Goal: Navigation & Orientation: Find specific page/section

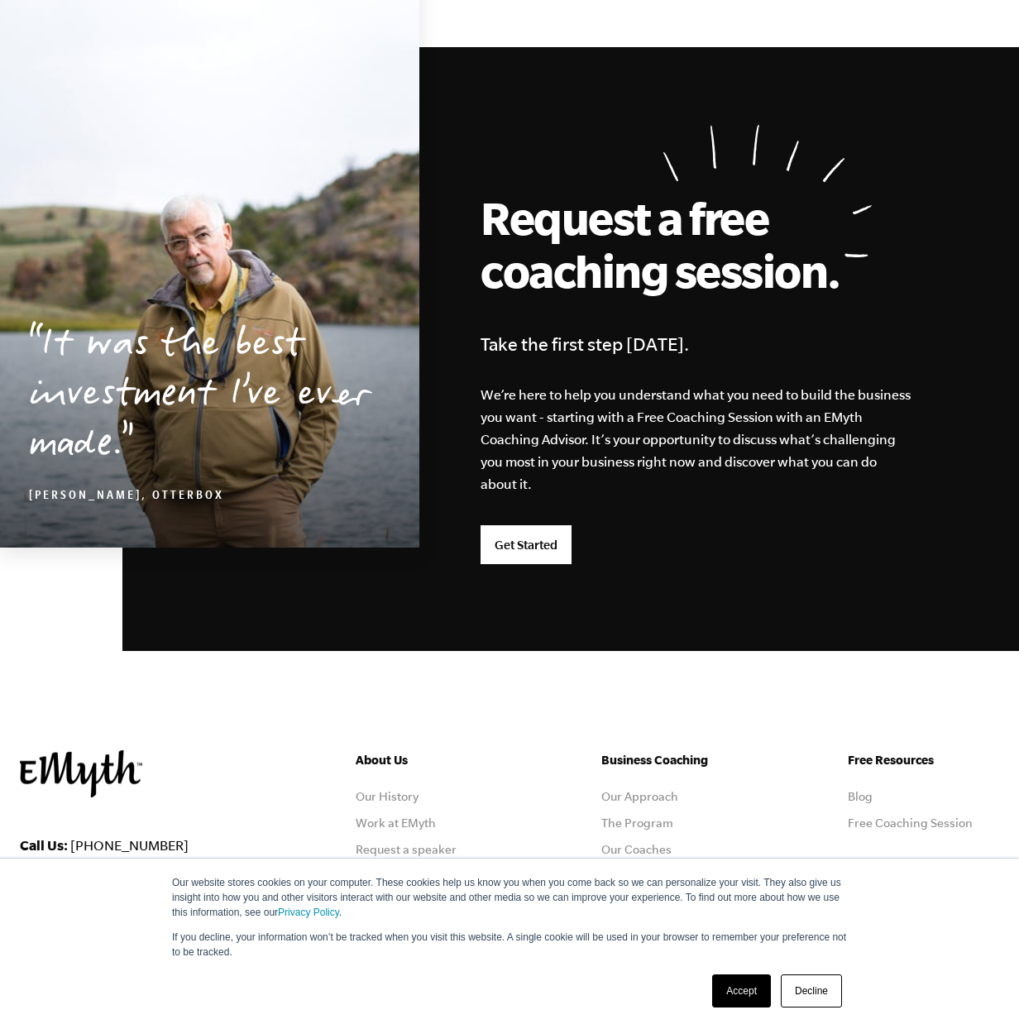
scroll to position [4142, 0]
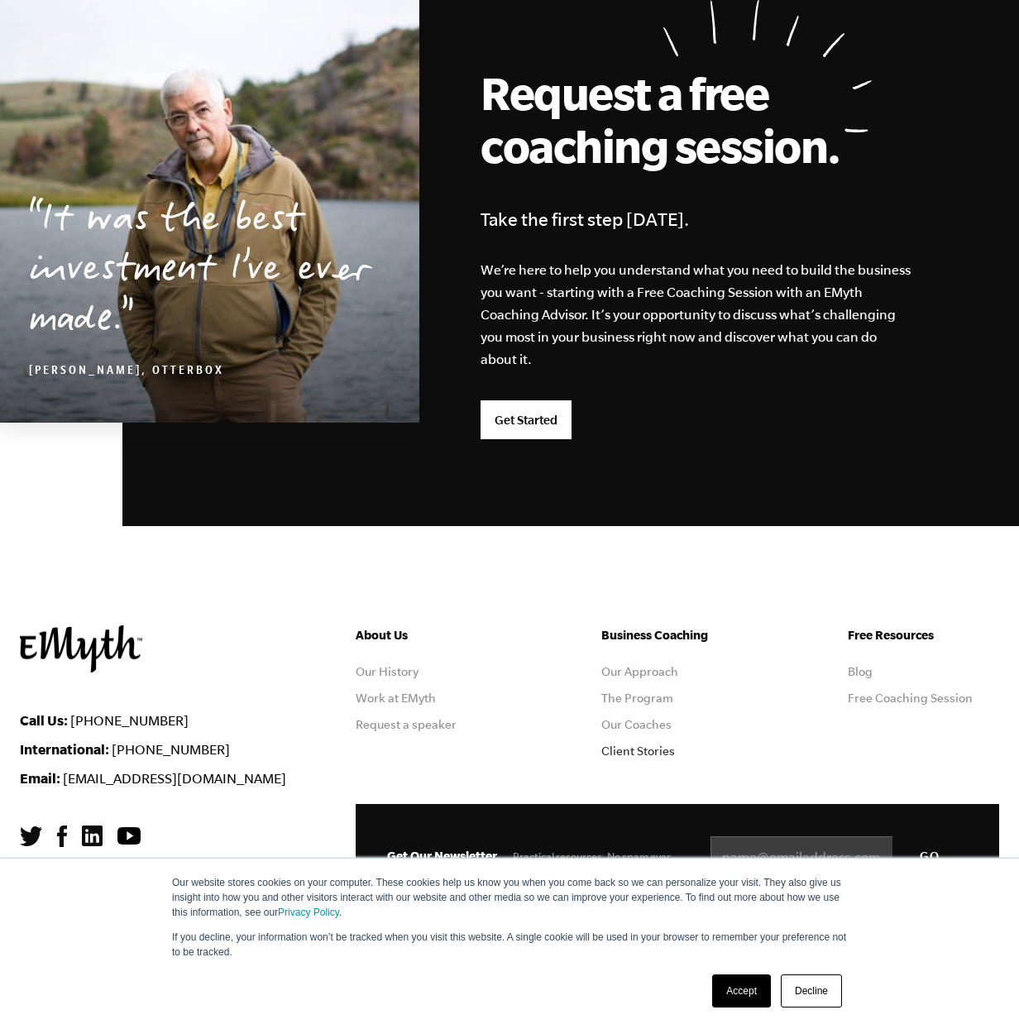
click at [644, 756] on link "Client Stories" at bounding box center [638, 750] width 74 height 13
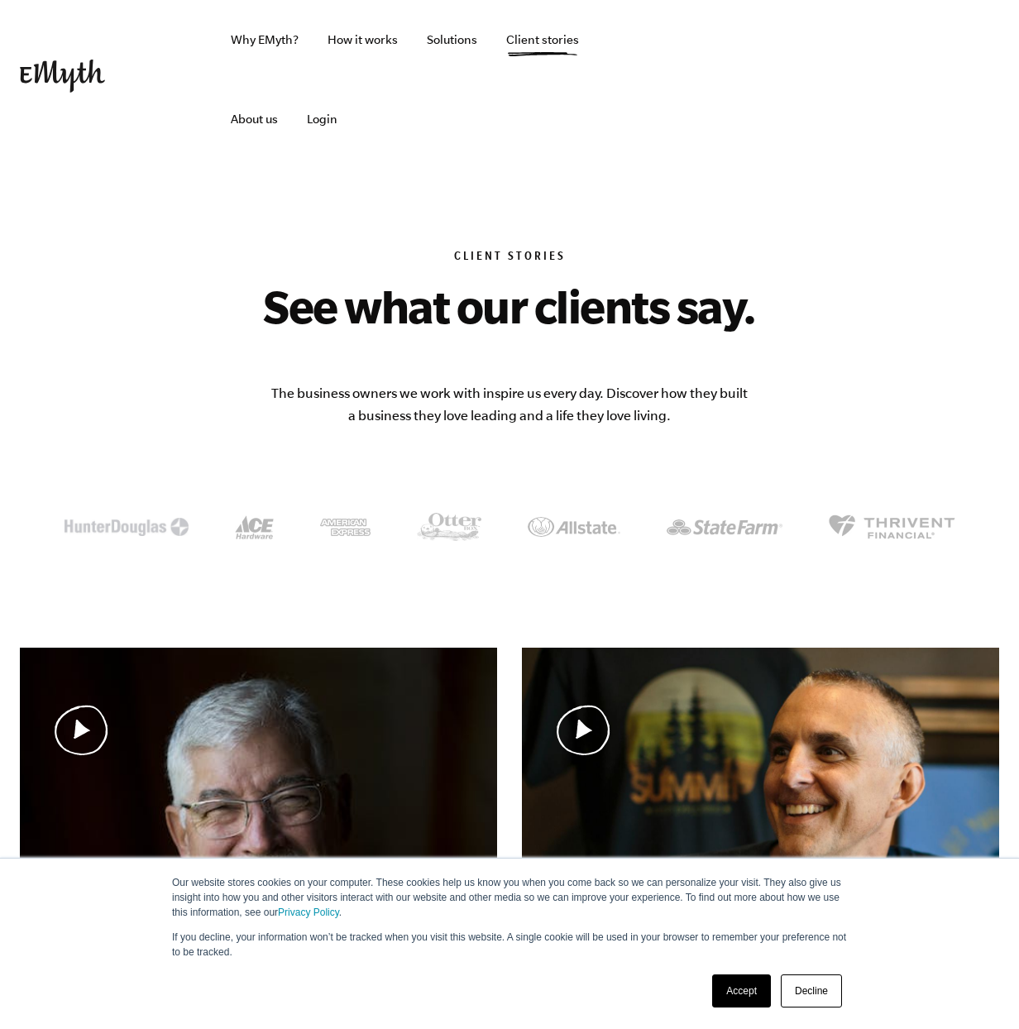
scroll to position [2, 0]
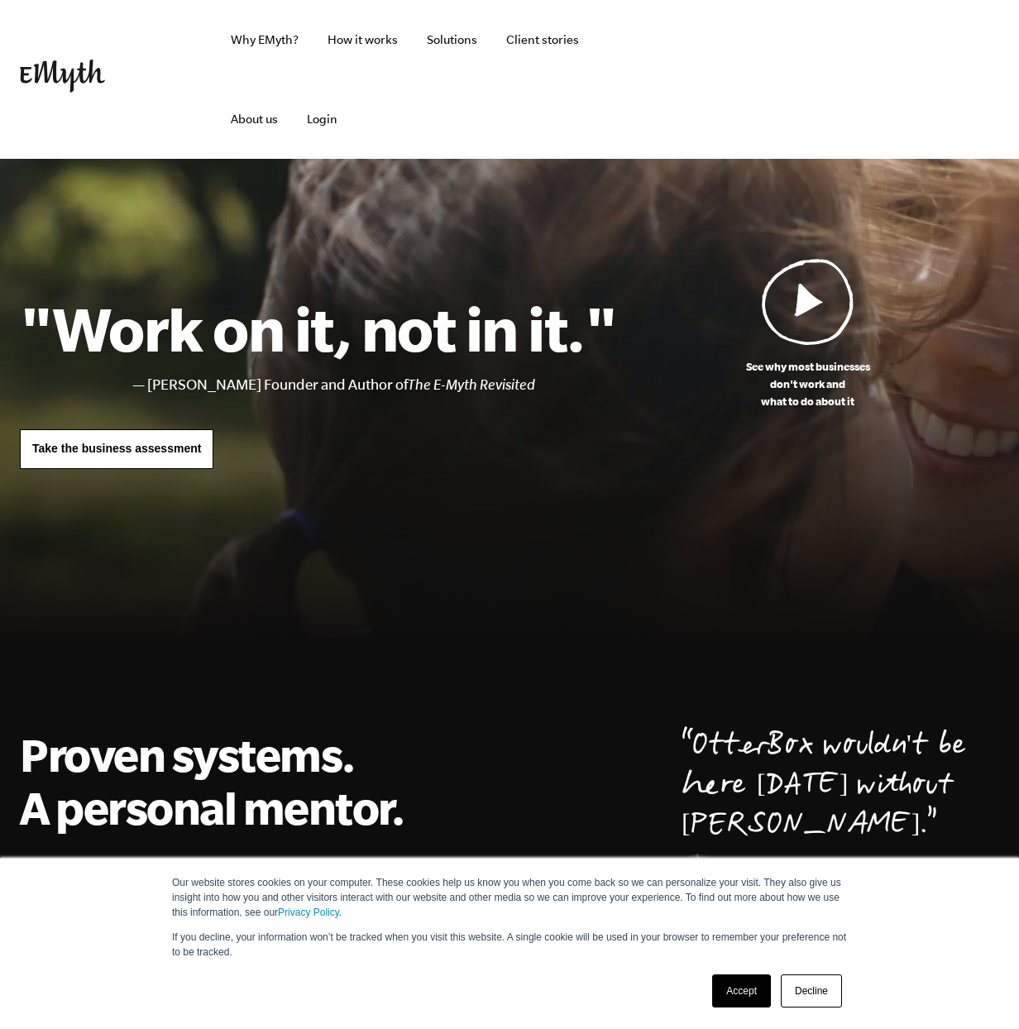
scroll to position [4142, 0]
